Goal: Check status: Check status

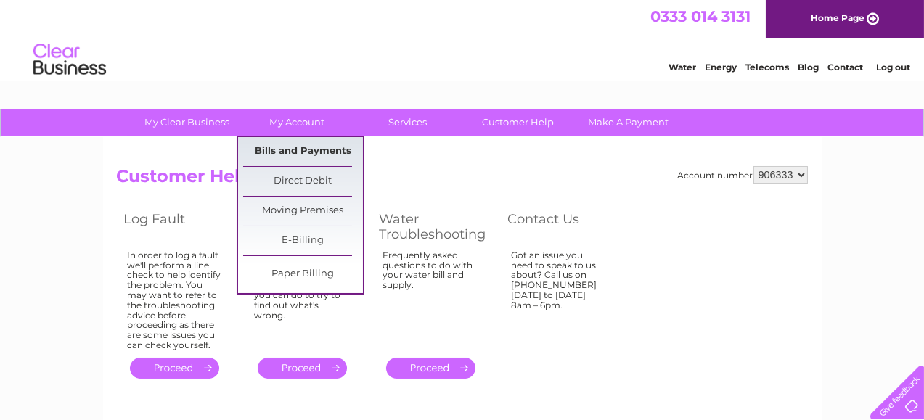
click at [299, 147] on link "Bills and Payments" at bounding box center [303, 151] width 120 height 29
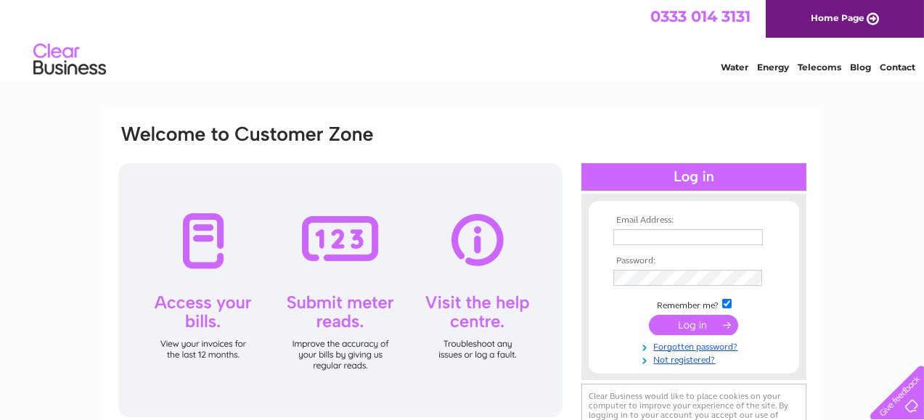
type input "info@alliedhomes.co.uk"
click at [688, 322] on input "submit" at bounding box center [693, 325] width 89 height 20
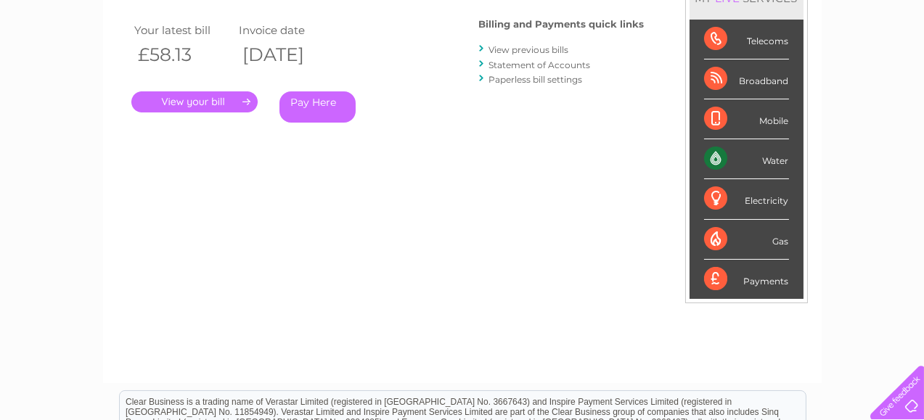
scroll to position [237, 0]
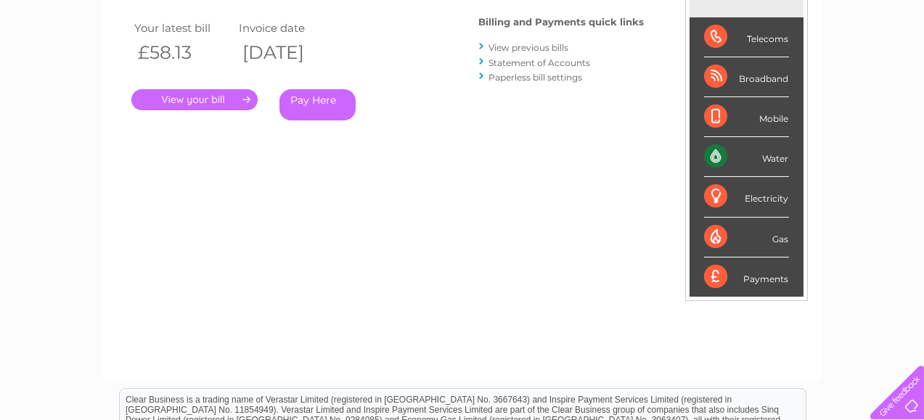
click at [551, 65] on link "Statement of Accounts" at bounding box center [540, 62] width 102 height 11
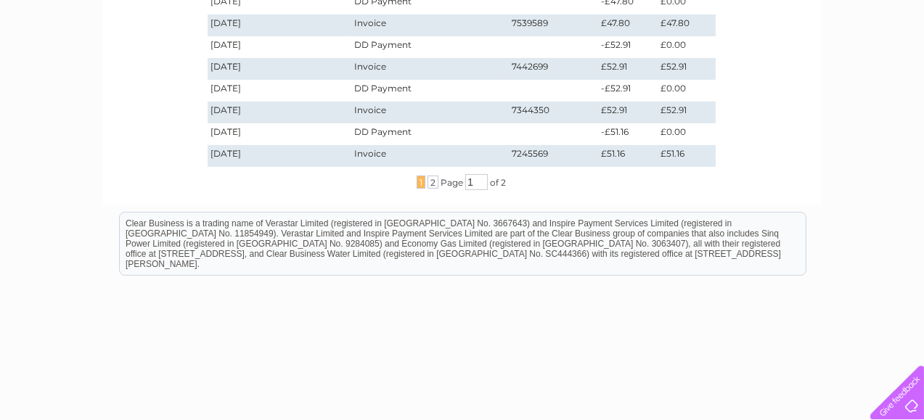
scroll to position [539, 0]
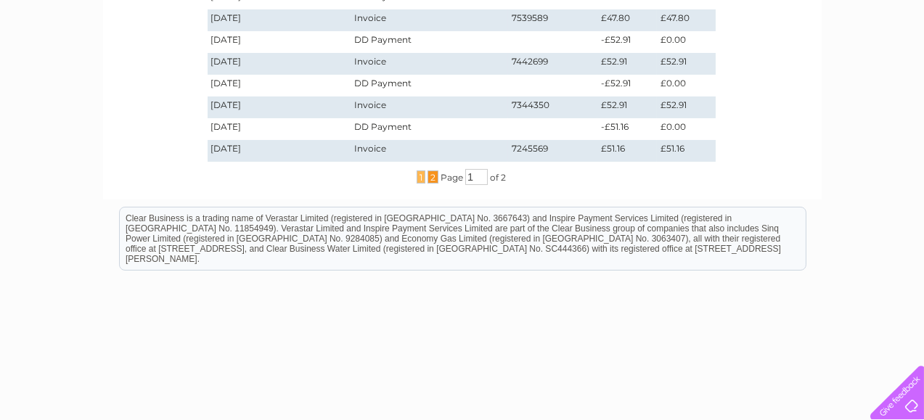
click at [431, 181] on span "2" at bounding box center [432, 177] width 11 height 13
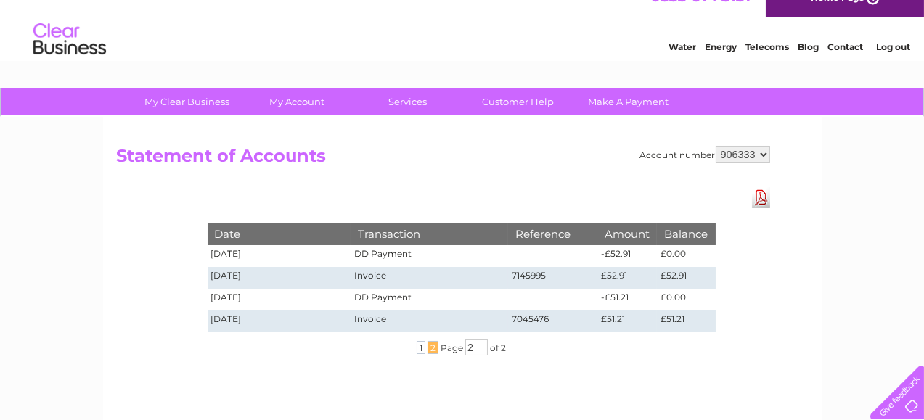
scroll to position [25, 0]
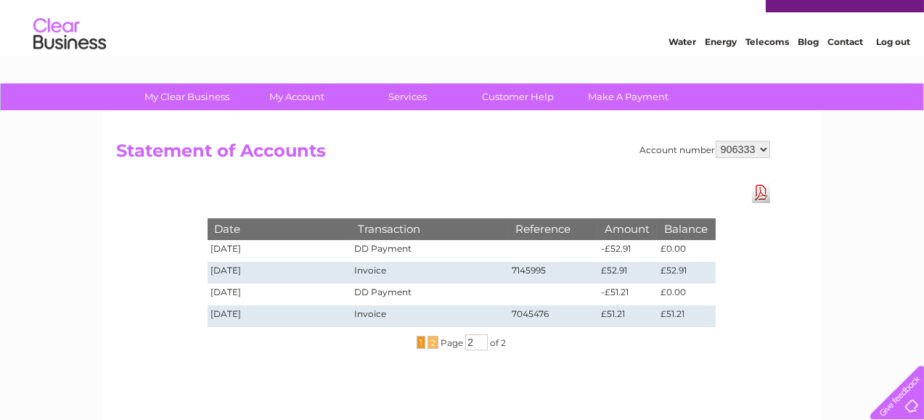
click at [417, 347] on span "1" at bounding box center [421, 342] width 9 height 13
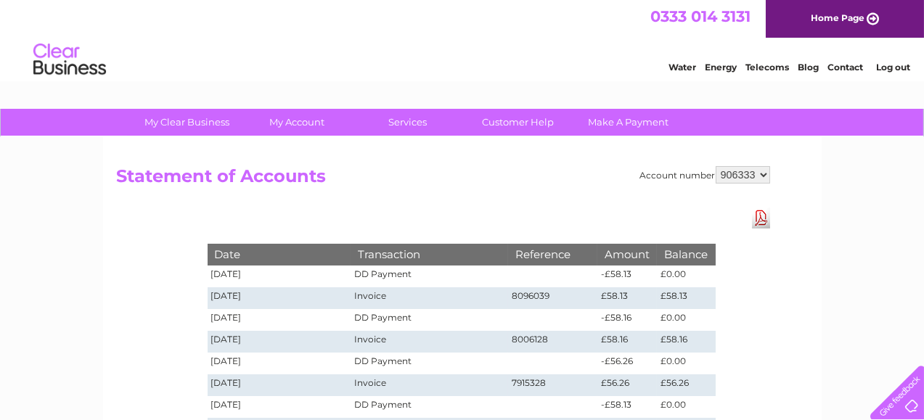
scroll to position [2, 0]
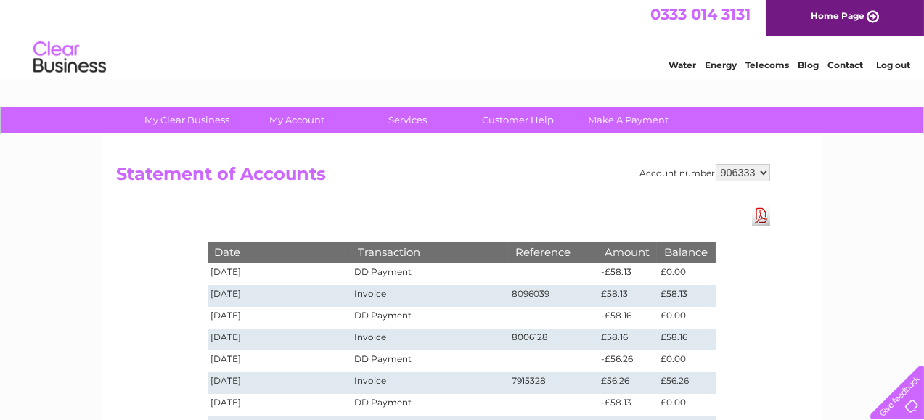
click at [845, 65] on link "Contact" at bounding box center [845, 65] width 36 height 11
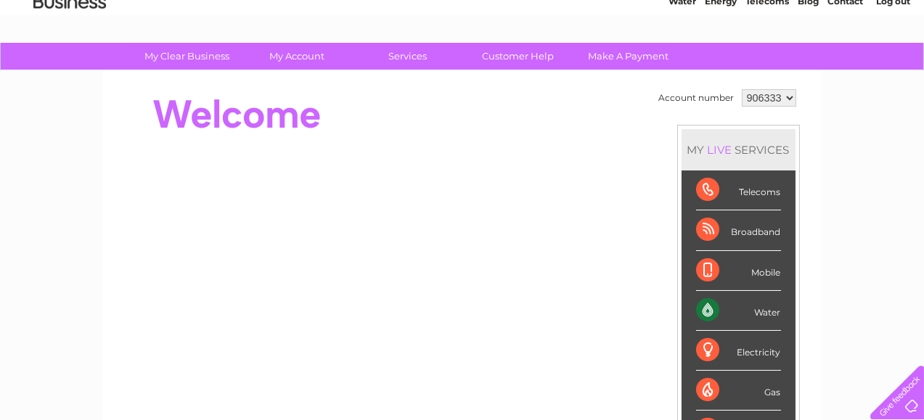
scroll to position [65, 0]
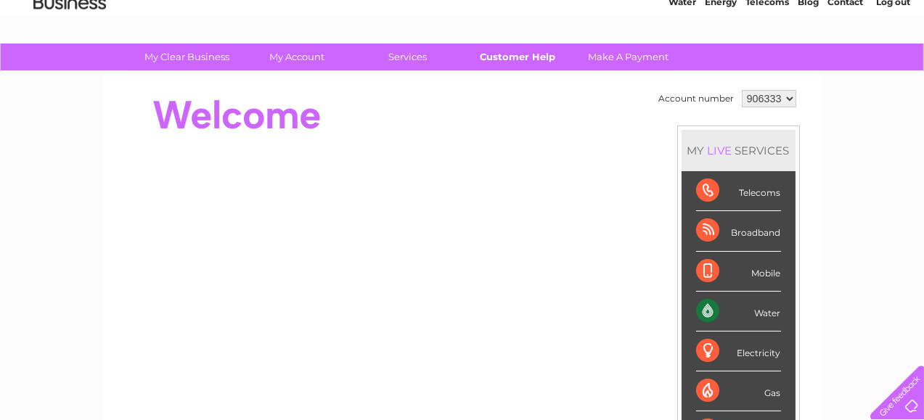
click at [518, 59] on link "Customer Help" at bounding box center [518, 57] width 120 height 27
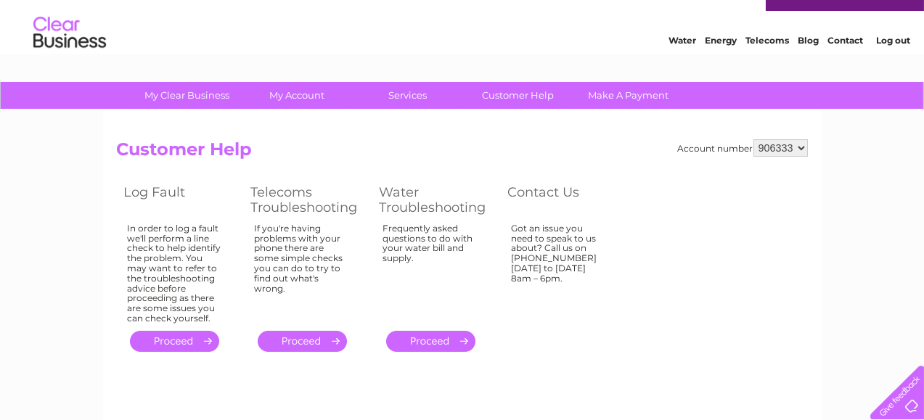
scroll to position [26, 0]
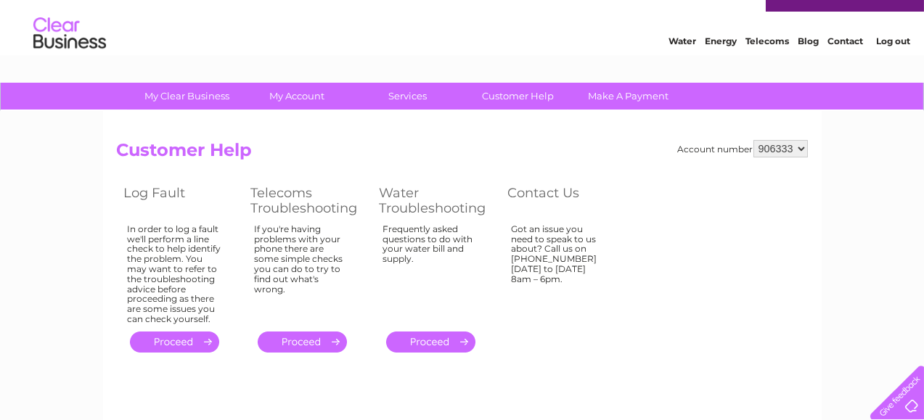
click at [840, 43] on link "Contact" at bounding box center [845, 41] width 36 height 11
